Goal: Task Accomplishment & Management: Manage account settings

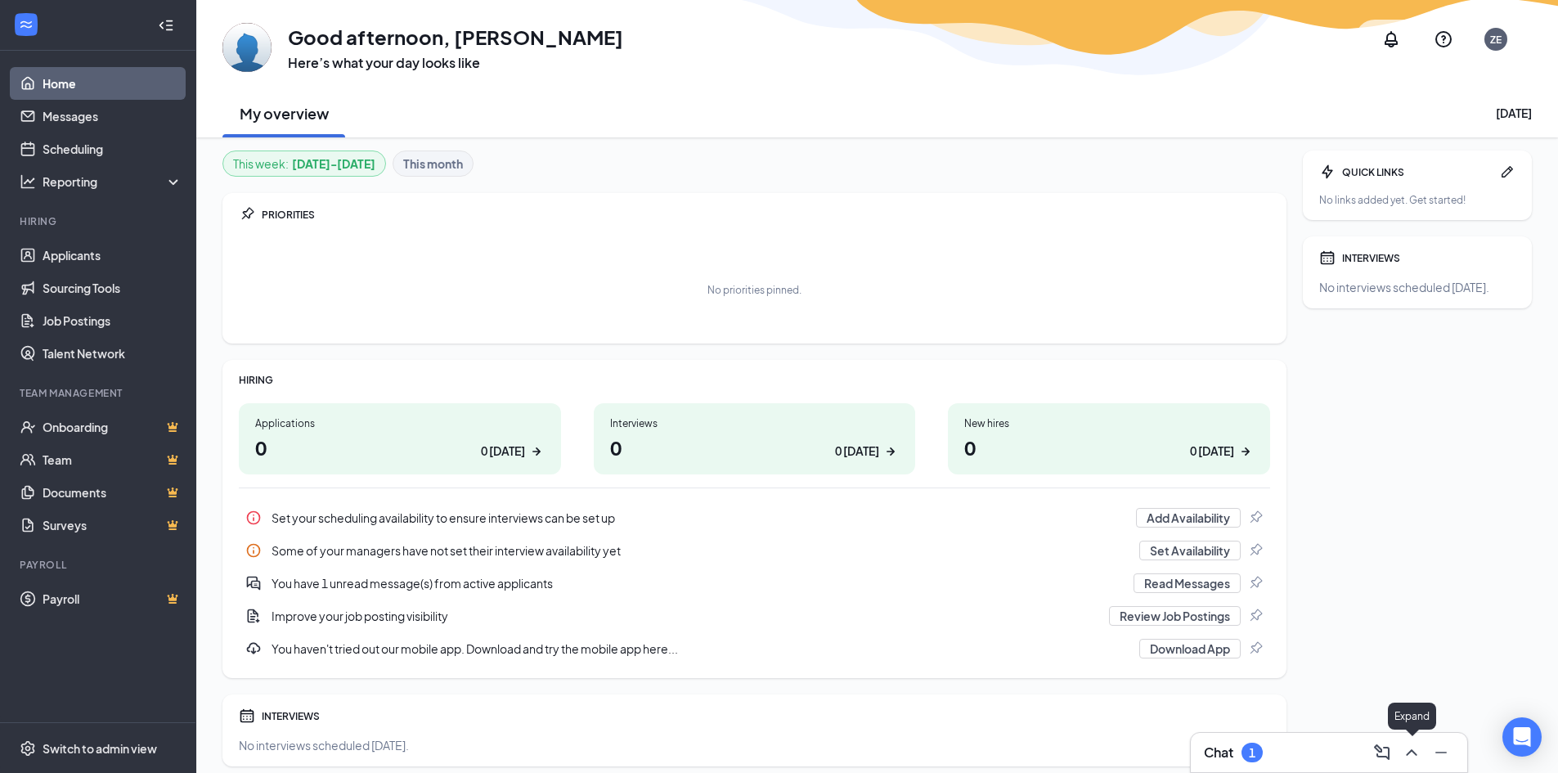
click at [1413, 755] on icon "ChevronUp" at bounding box center [1412, 753] width 20 height 20
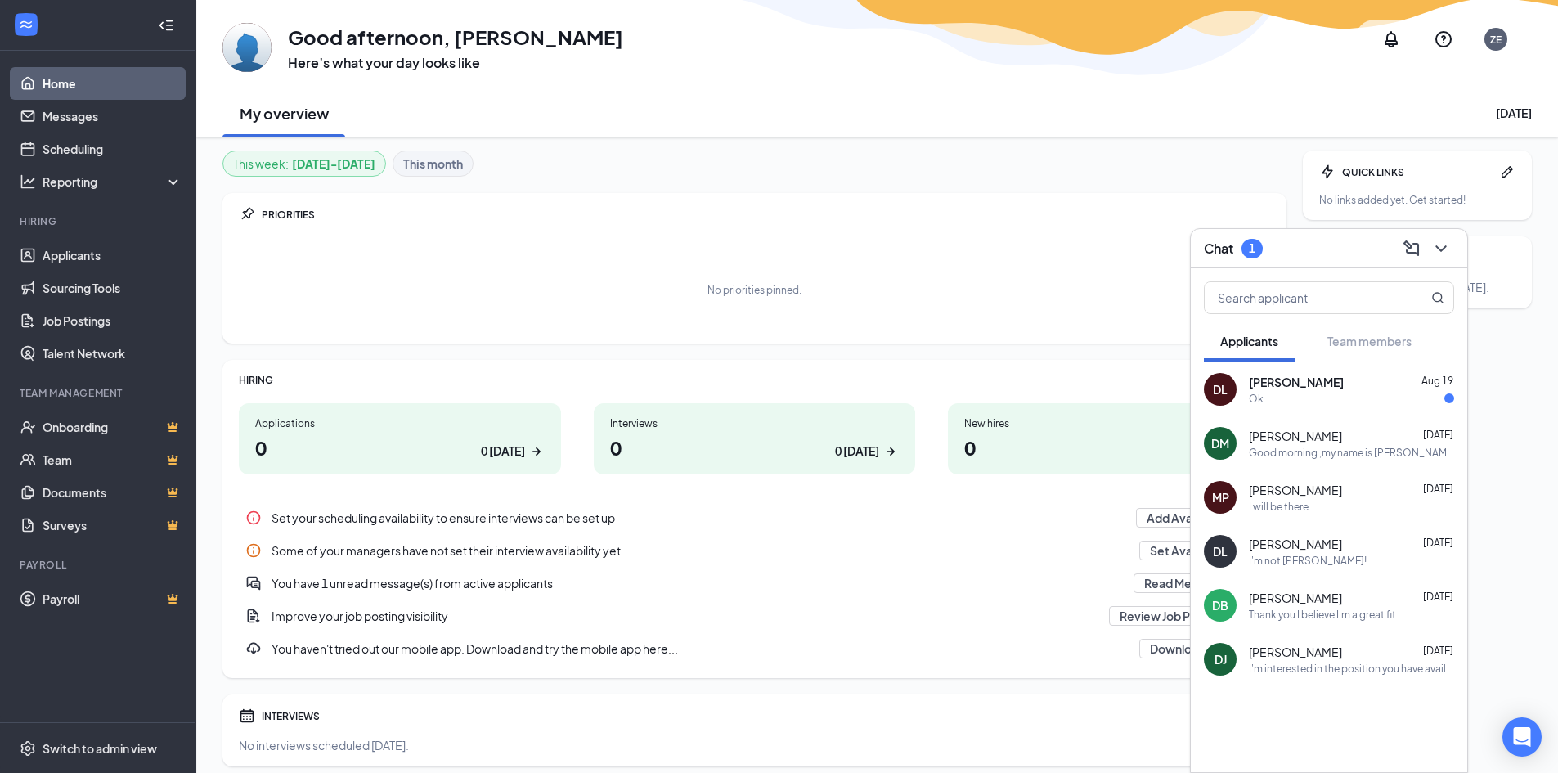
click at [1274, 388] on span "[PERSON_NAME]" at bounding box center [1296, 382] width 95 height 16
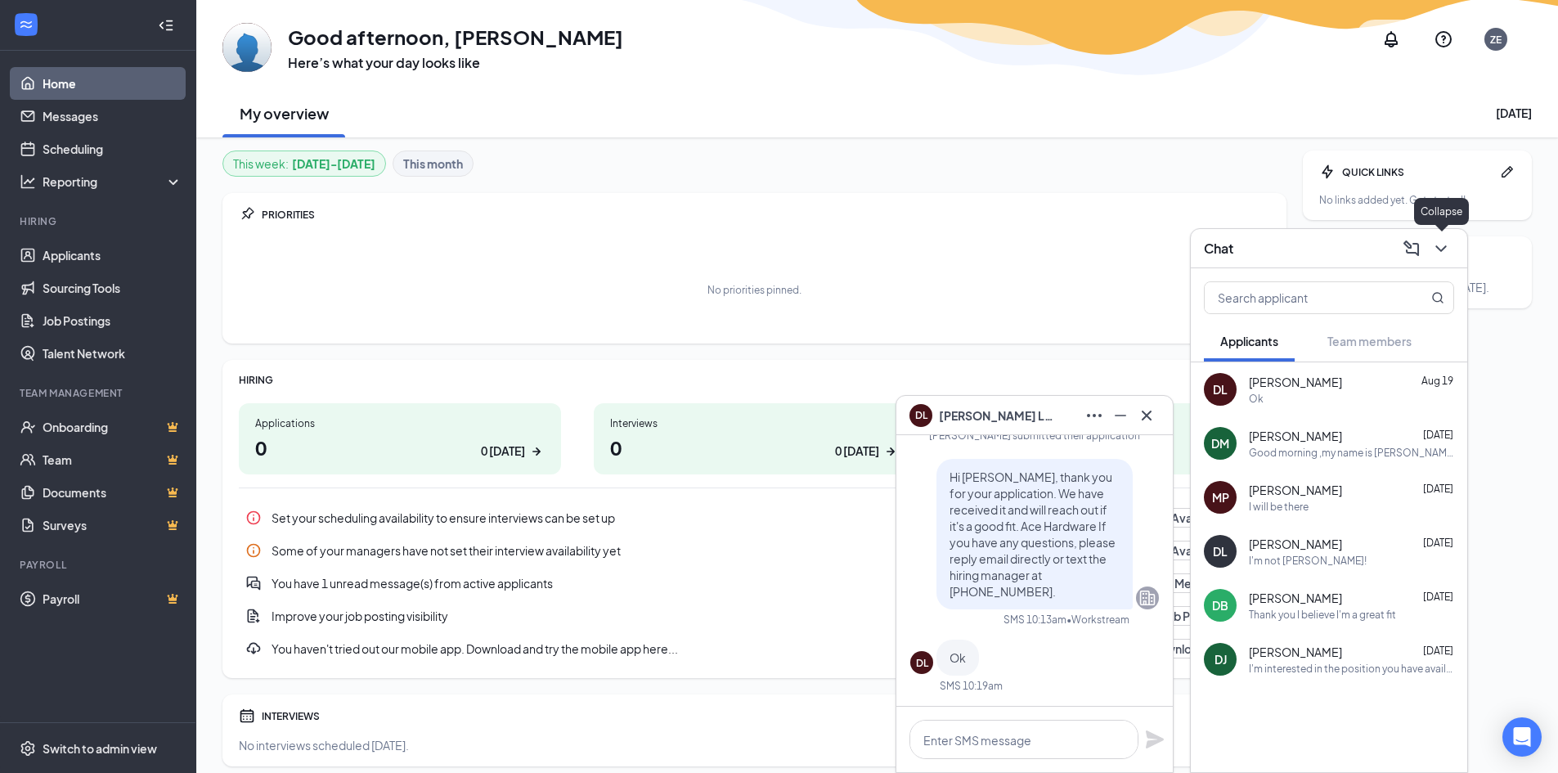
click at [1437, 252] on icon "ChevronDown" at bounding box center [1441, 249] width 20 height 20
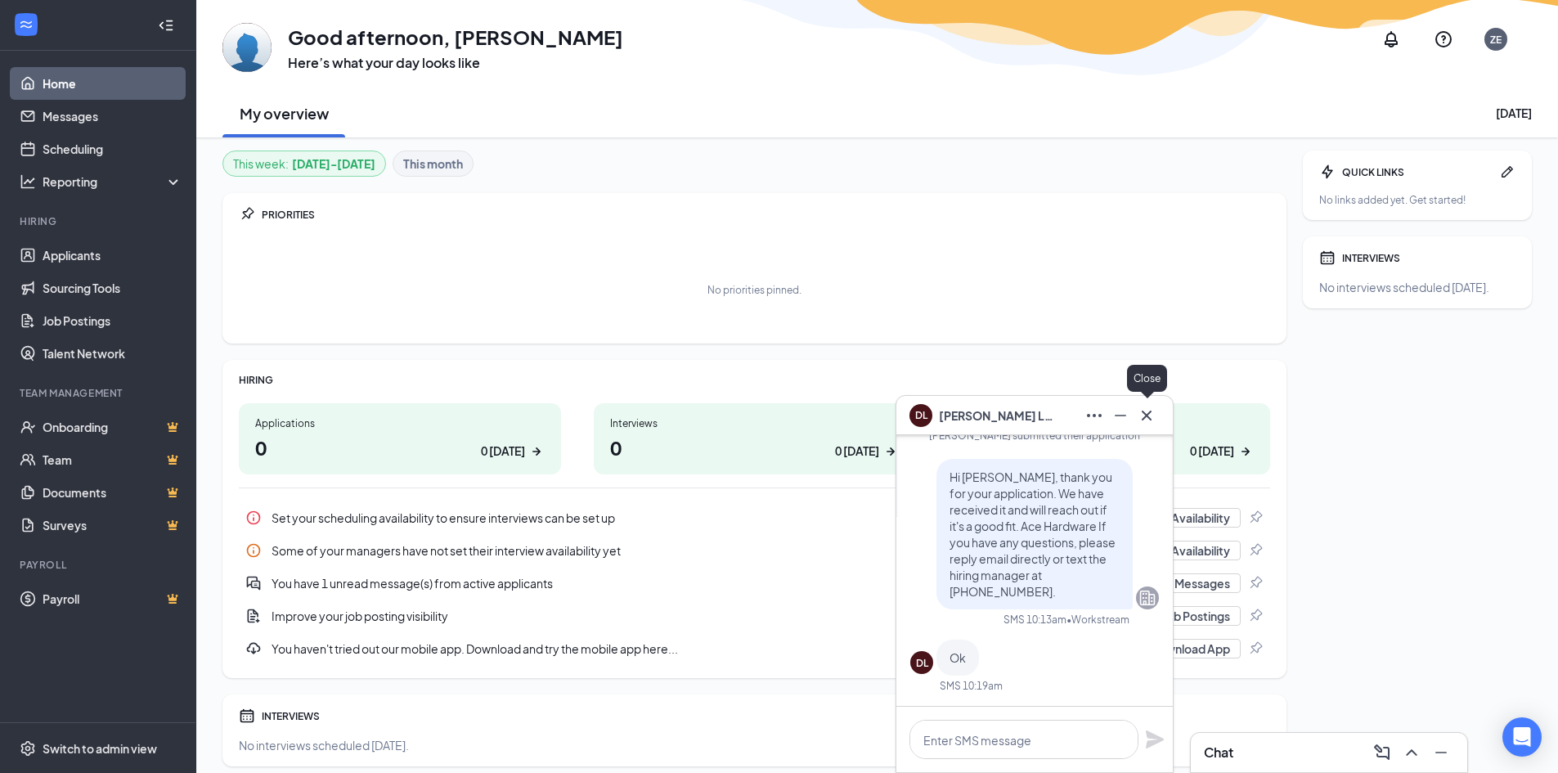
click at [1145, 412] on icon "Cross" at bounding box center [1147, 416] width 20 height 20
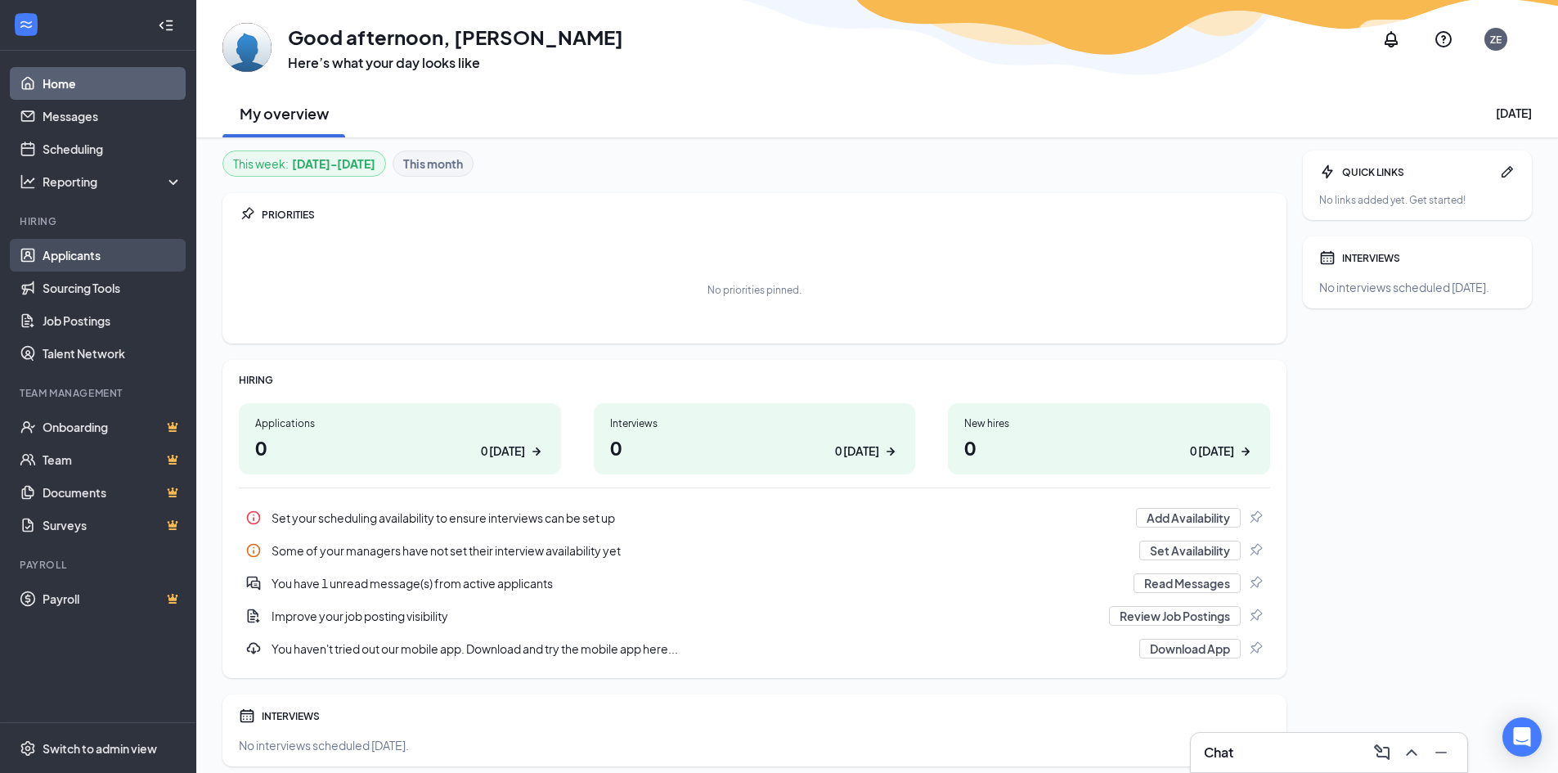
click at [92, 251] on link "Applicants" at bounding box center [113, 255] width 140 height 33
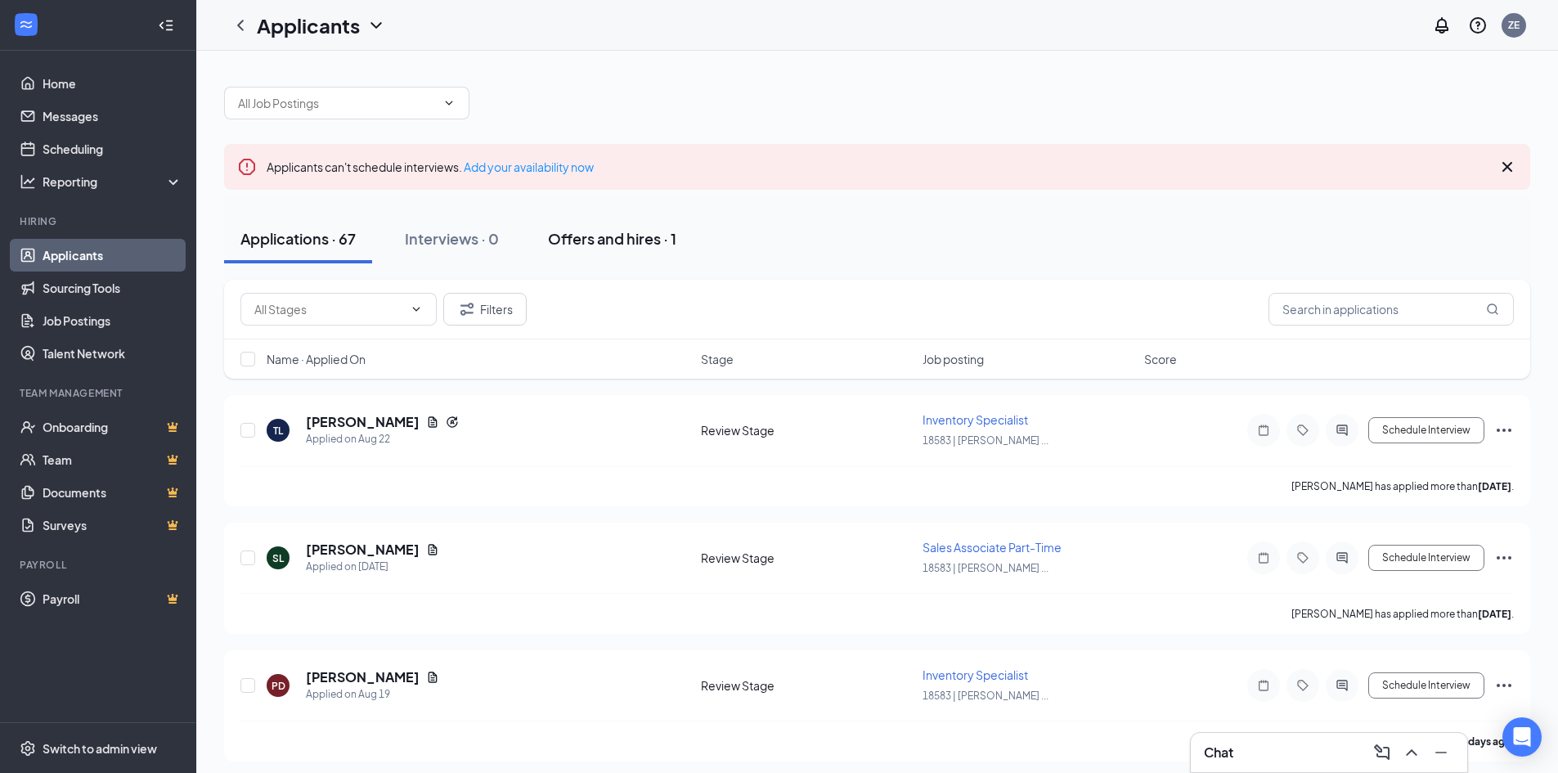
click at [613, 242] on div "Offers and hires · 1" at bounding box center [612, 238] width 128 height 20
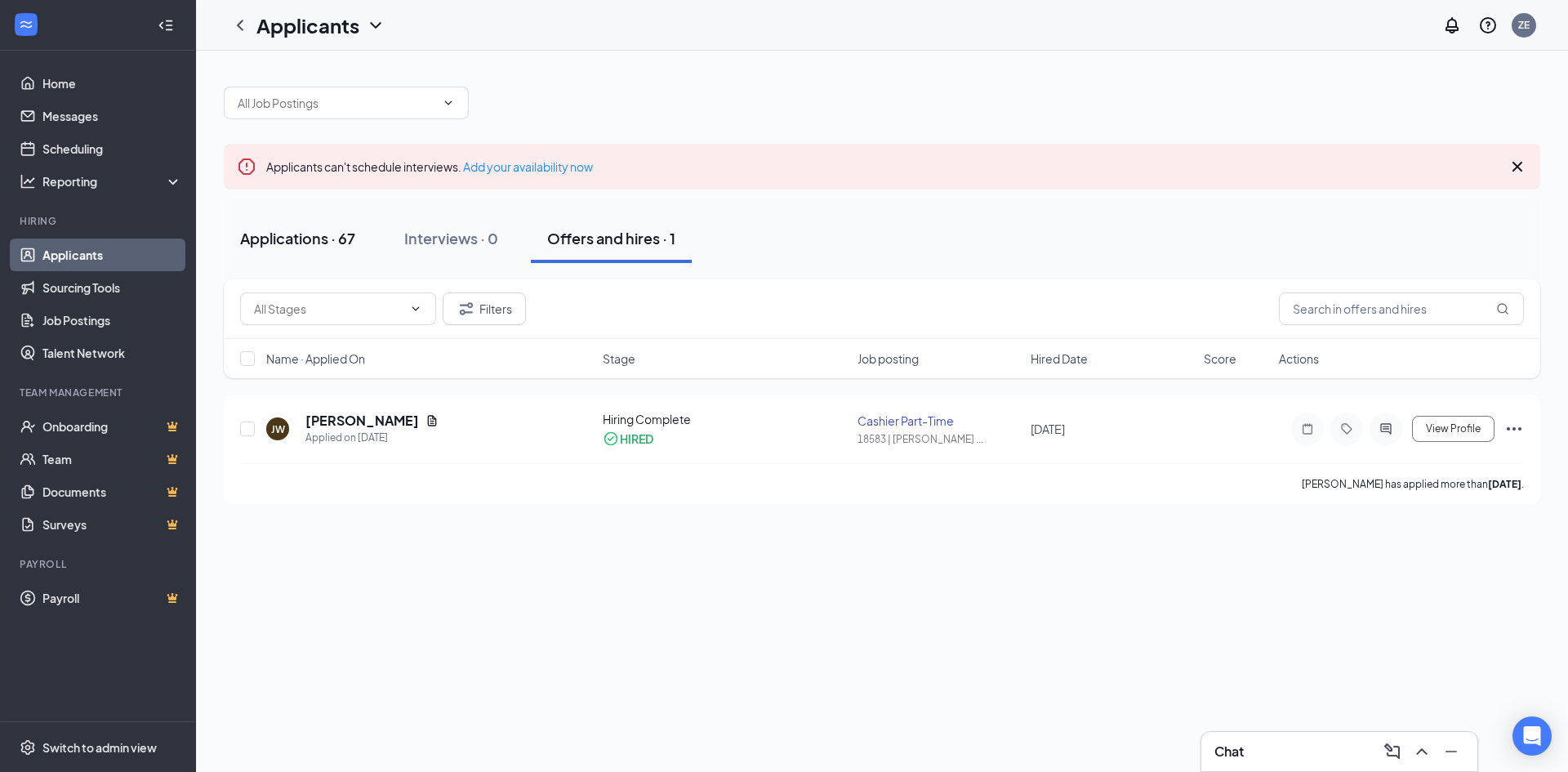
click at [303, 247] on div "Applications · 67" at bounding box center [297, 238] width 115 height 20
